Goal: Task Accomplishment & Management: Complete application form

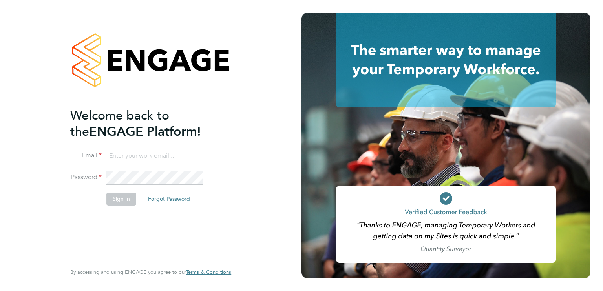
type input "[EMAIL_ADDRESS][DOMAIN_NAME]"
click at [245, 185] on div "Welcome back to the ENGAGE Platform! Email billyzep@gmail.com Password Sign In …" at bounding box center [151, 145] width 192 height 291
click at [127, 201] on button "Sign In" at bounding box center [121, 199] width 30 height 13
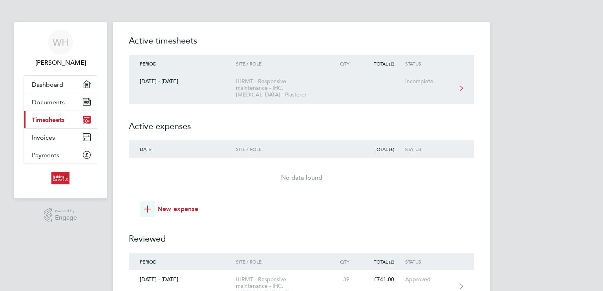
click at [263, 93] on div "IHRMT - Responsive maintenance - IHC, [MEDICAL_DATA] - Plasterer" at bounding box center [281, 88] width 90 height 20
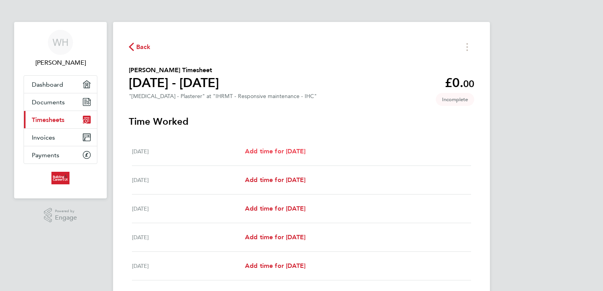
click at [281, 152] on span "Add time for [DATE]" at bounding box center [275, 151] width 60 height 7
select select "30"
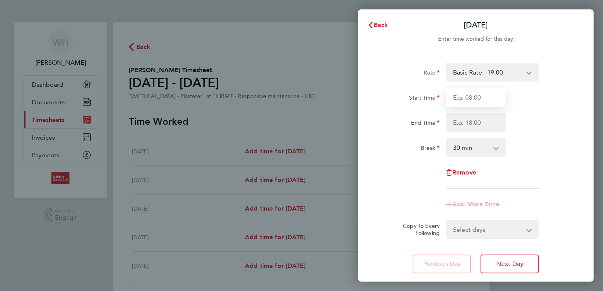
click at [488, 95] on input "Start Time" at bounding box center [476, 97] width 60 height 19
type input "08:00"
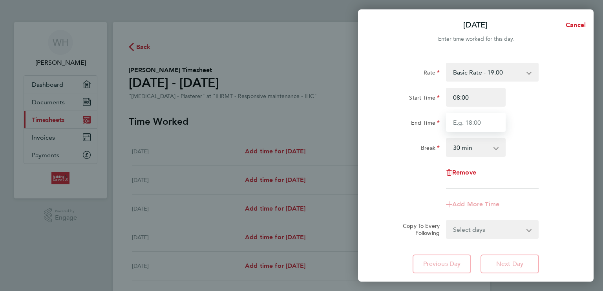
click at [488, 119] on input "End Time" at bounding box center [476, 122] width 60 height 19
type input "16:30"
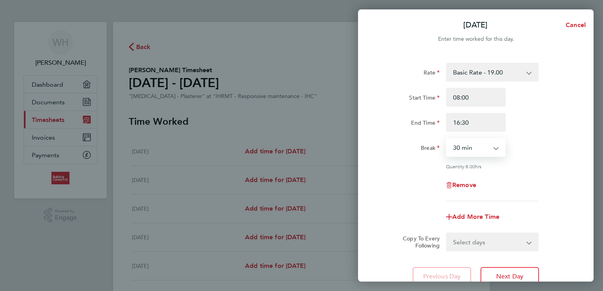
click at [478, 149] on select "0 min 15 min 30 min 45 min 60 min 75 min 90 min" at bounding box center [471, 147] width 49 height 17
click at [447, 139] on select "0 min 15 min 30 min 45 min 60 min 75 min 90 min" at bounding box center [471, 147] width 49 height 17
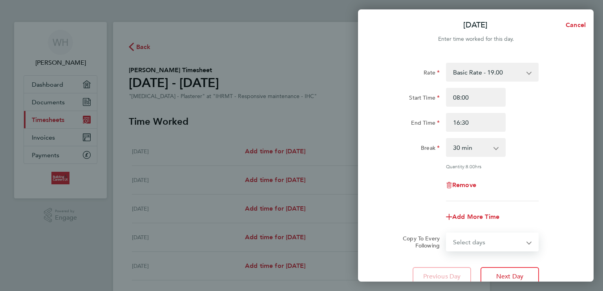
click at [500, 241] on select "Select days Day Weekday (Mon-Fri) Weekend (Sat-Sun) [DATE] [DATE] [DATE] [DATE]…" at bounding box center [488, 242] width 82 height 17
select select "WEEKDAY"
click at [447, 234] on select "Select days Day Weekday (Mon-Fri) Weekend (Sat-Sun) [DATE] [DATE] [DATE] [DATE]…" at bounding box center [488, 242] width 82 height 17
select select "[DATE]"
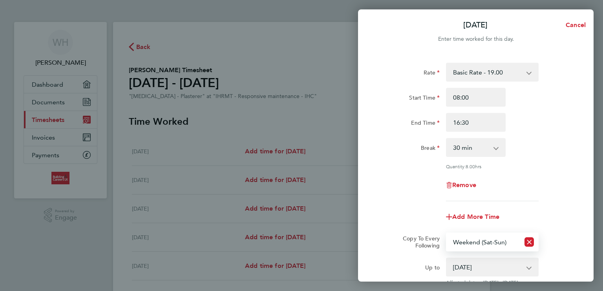
select select "WEEKDAY"
click at [564, 155] on div "Break 0 min 15 min 30 min 45 min 60 min 75 min 90 min" at bounding box center [476, 147] width 198 height 19
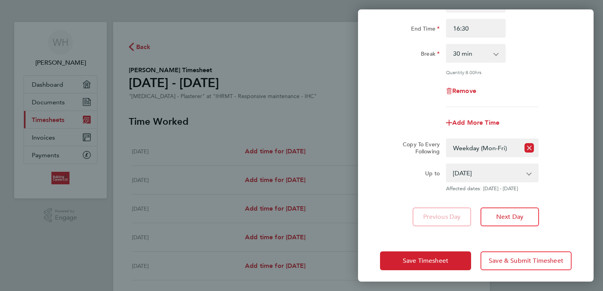
scroll to position [97, 0]
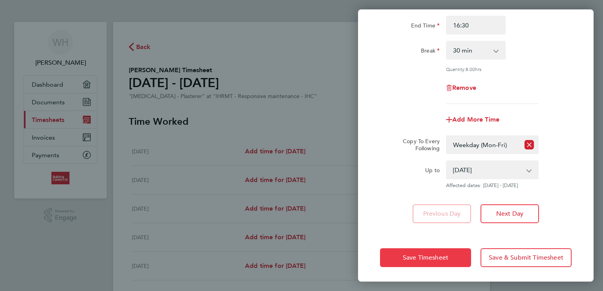
click at [436, 257] on span "Save Timesheet" at bounding box center [426, 258] width 46 height 8
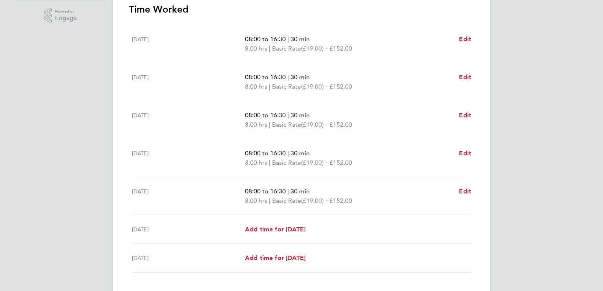
scroll to position [204, 0]
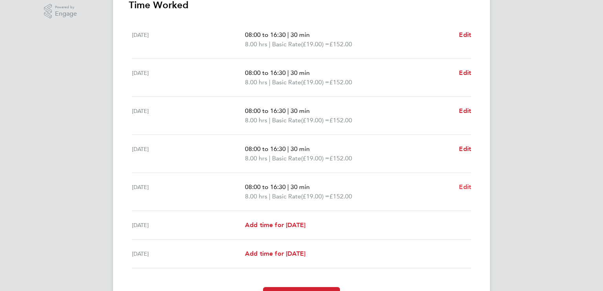
click at [465, 186] on span "Edit" at bounding box center [465, 186] width 12 height 7
select select "30"
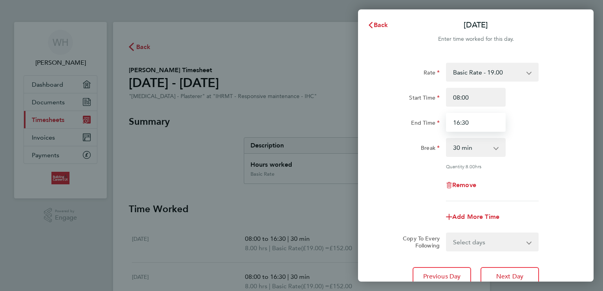
click at [485, 125] on input "16:30" at bounding box center [476, 122] width 60 height 19
click at [460, 125] on input "16:30" at bounding box center [476, 122] width 60 height 19
type input "15:30"
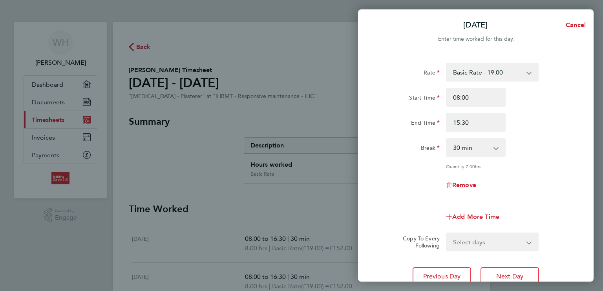
click at [564, 127] on div "End Time 15:30" at bounding box center [476, 122] width 198 height 19
click at [562, 129] on div "End Time 15:30" at bounding box center [476, 122] width 198 height 19
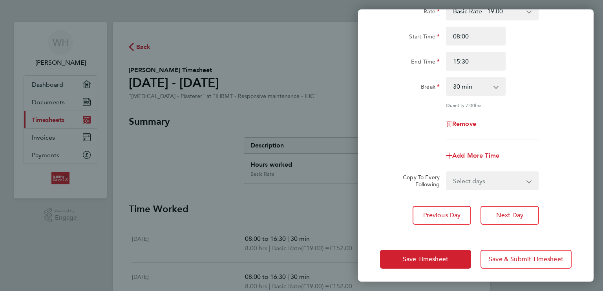
scroll to position [63, 0]
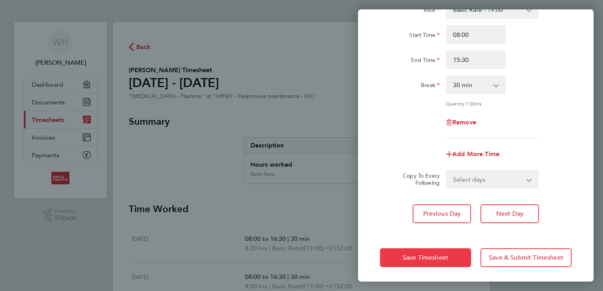
click at [418, 262] on button "Save Timesheet" at bounding box center [425, 257] width 91 height 19
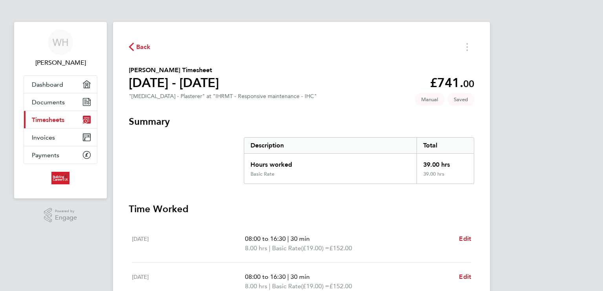
click at [457, 215] on h3 "Time Worked" at bounding box center [301, 209] width 345 height 13
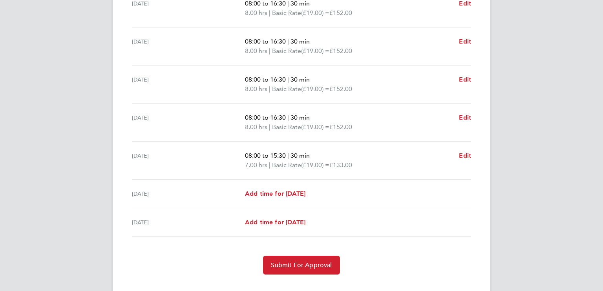
scroll to position [250, 0]
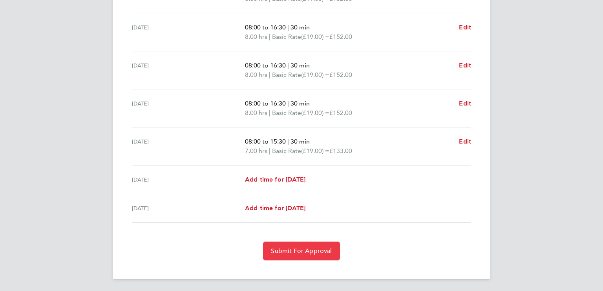
click at [309, 257] on button "Submit For Approval" at bounding box center [301, 251] width 77 height 19
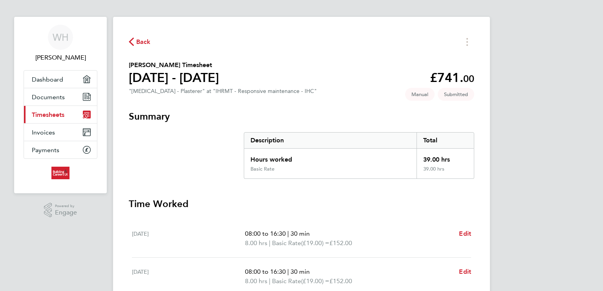
scroll to position [0, 0]
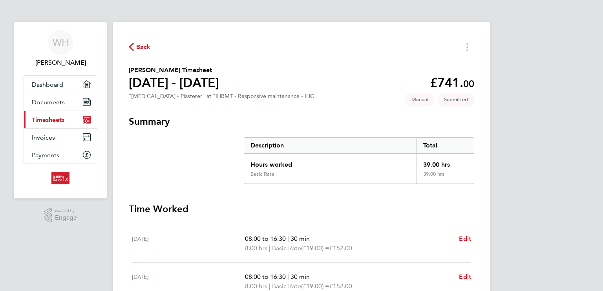
click at [146, 46] on span "Back" at bounding box center [143, 46] width 15 height 9
